Goal: Complete application form

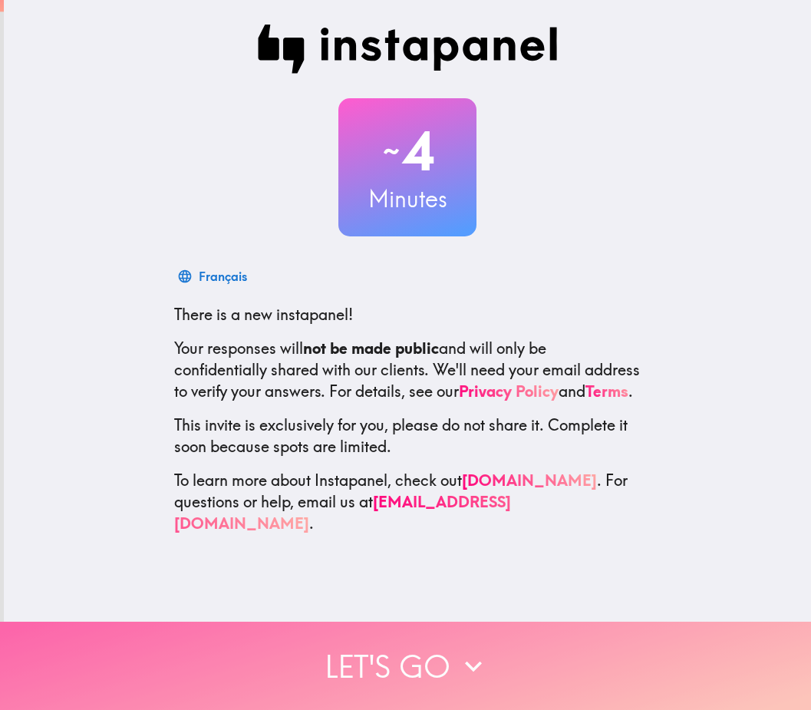
click at [401, 647] on button "Let's go" at bounding box center [405, 665] width 811 height 88
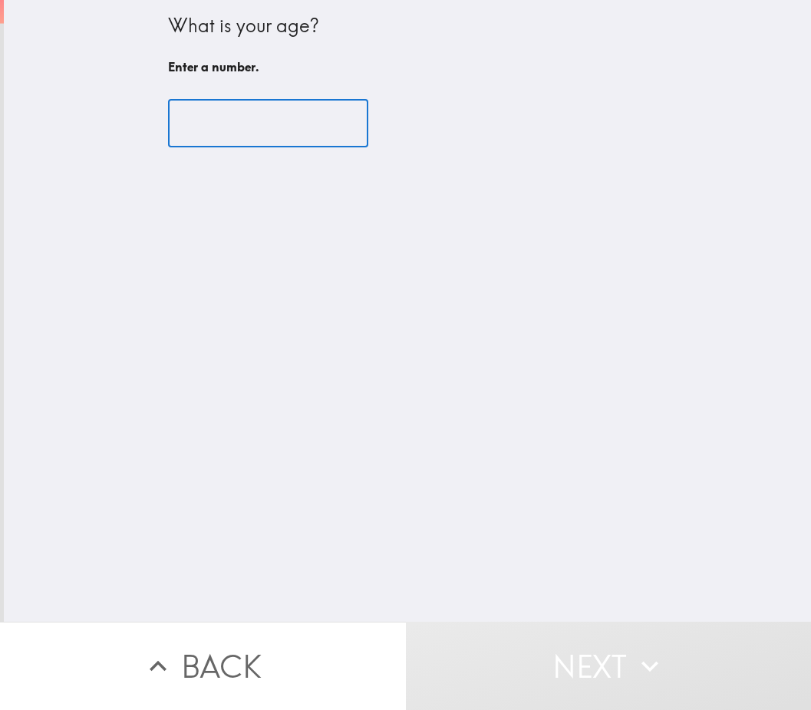
click at [261, 134] on input "number" at bounding box center [268, 124] width 200 height 48
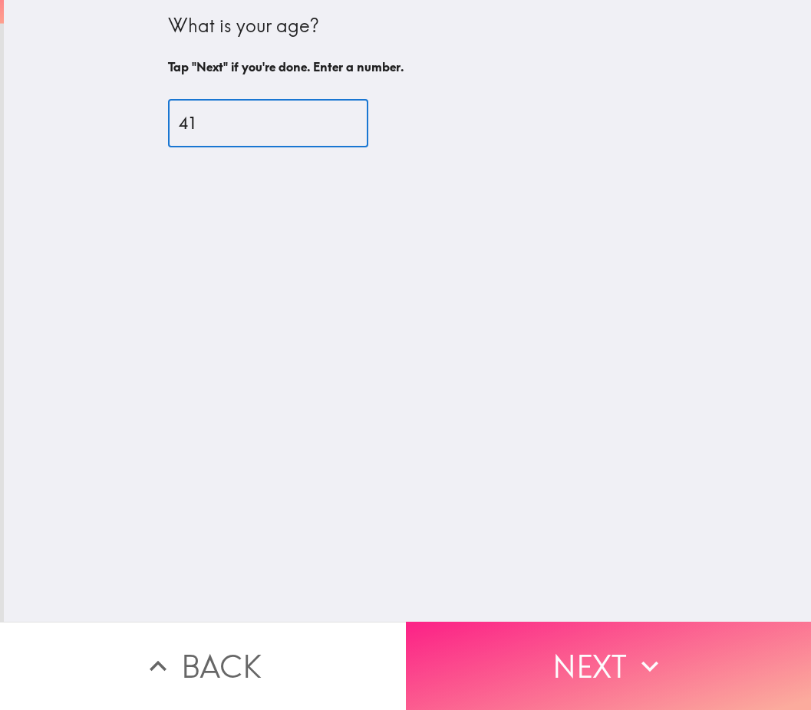
type input "41"
click at [516, 671] on button "Next" at bounding box center [609, 665] width 406 height 88
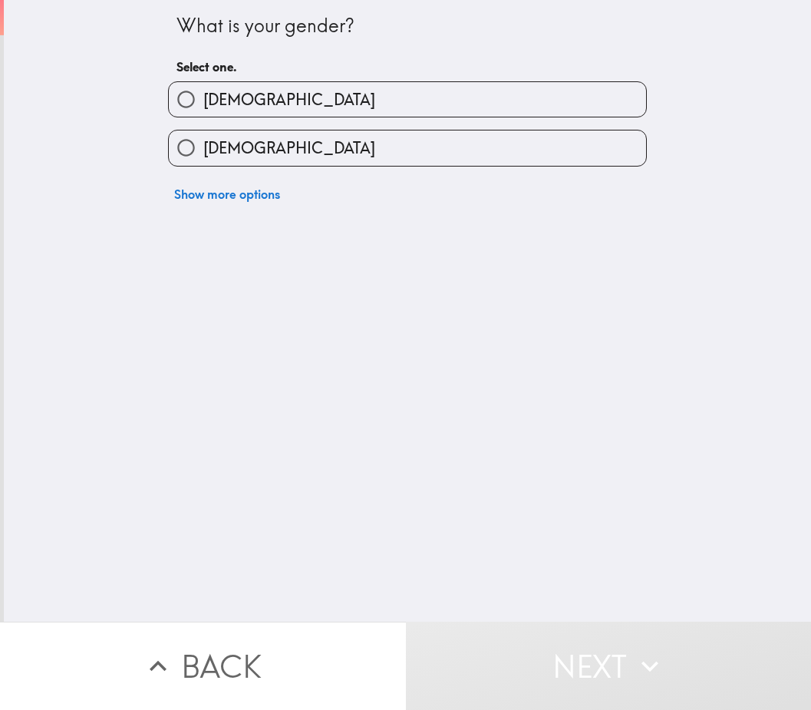
click at [243, 109] on label "[DEMOGRAPHIC_DATA]" at bounding box center [407, 99] width 477 height 35
click at [203, 109] on input "[DEMOGRAPHIC_DATA]" at bounding box center [186, 99] width 35 height 35
radio input "true"
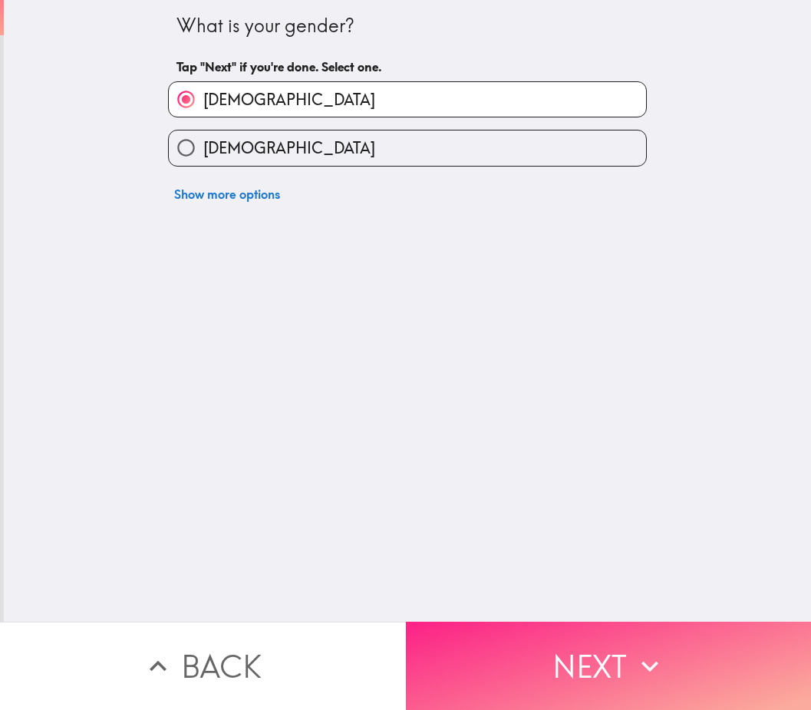
click at [573, 651] on button "Next" at bounding box center [609, 665] width 406 height 88
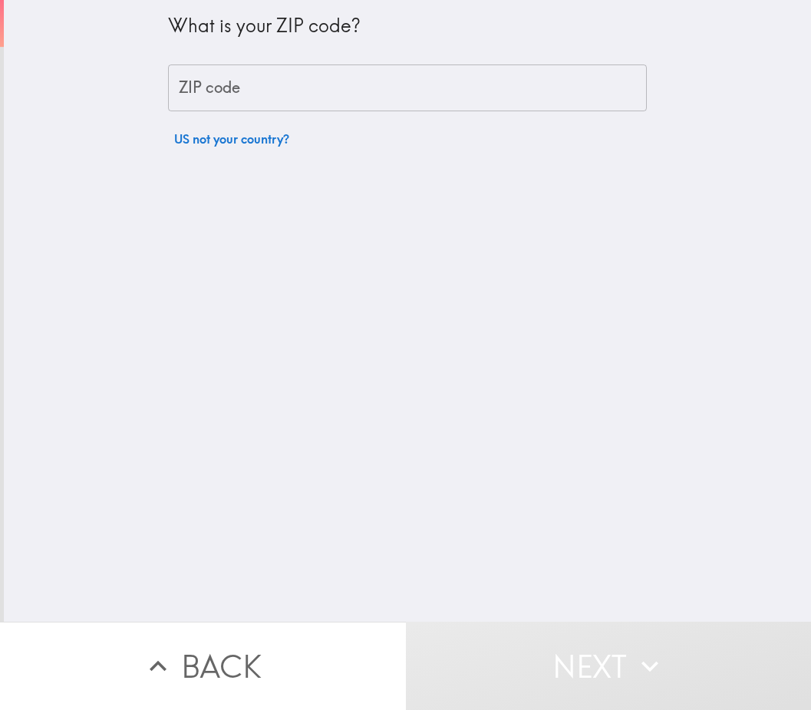
click at [248, 101] on input "ZIP code" at bounding box center [407, 88] width 479 height 48
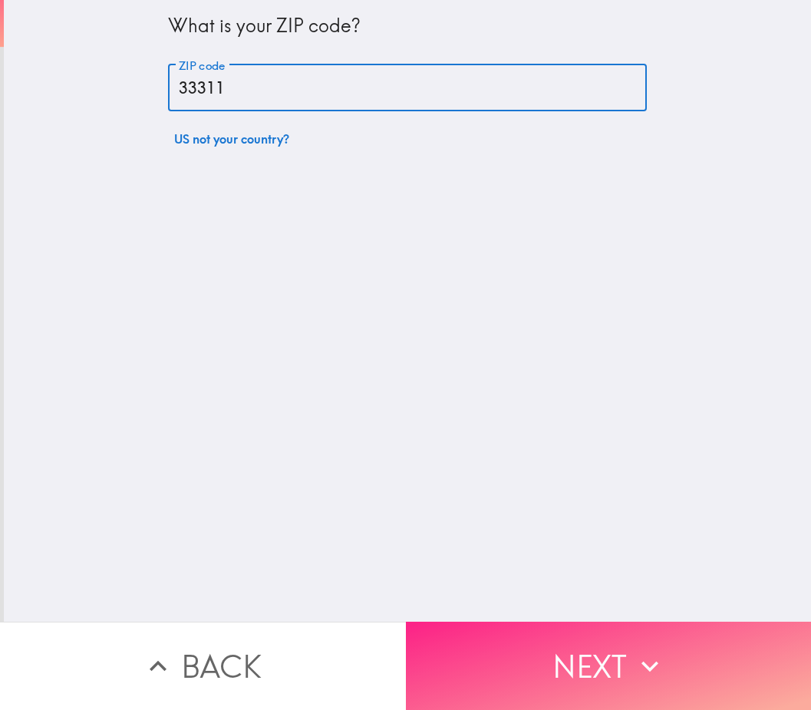
type input "33311"
click at [612, 671] on button "Next" at bounding box center [609, 665] width 406 height 88
